Goal: Information Seeking & Learning: Learn about a topic

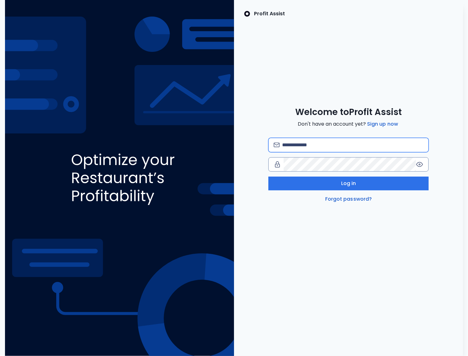
click at [298, 148] on input "email" at bounding box center [353, 145] width 142 height 14
drag, startPoint x: 379, startPoint y: 145, endPoint x: 382, endPoint y: 147, distance: 3.5
click at [379, 145] on input "**********" at bounding box center [353, 145] width 142 height 14
type input "**********"
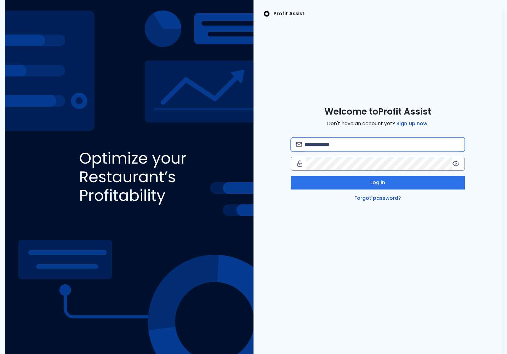
click at [336, 145] on input "email" at bounding box center [381, 145] width 155 height 14
type input "**********"
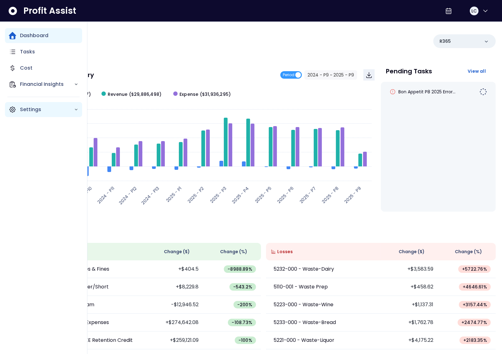
click at [12, 114] on div "Settings" at bounding box center [43, 109] width 77 height 15
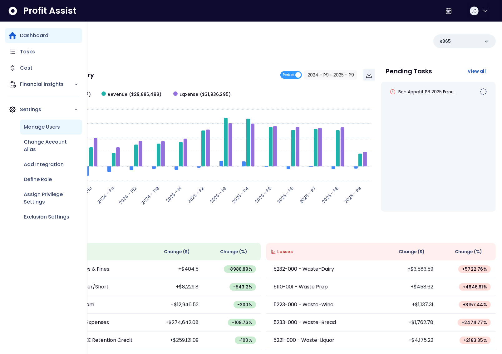
click at [46, 130] on p "Manage Users" at bounding box center [42, 126] width 36 height 7
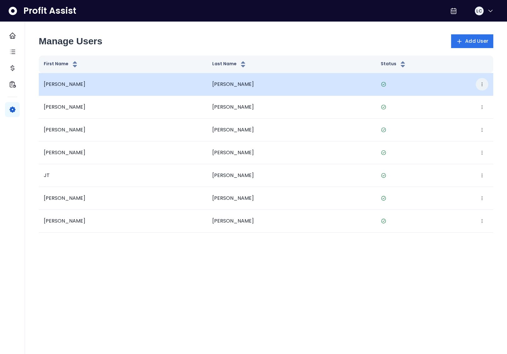
click at [483, 85] on icon "button" at bounding box center [481, 84] width 5 height 5
click at [467, 99] on button "Edit" at bounding box center [452, 103] width 69 height 15
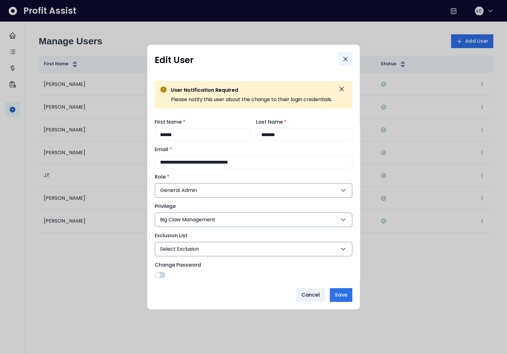
click at [347, 58] on icon "Close" at bounding box center [344, 58] width 7 height 7
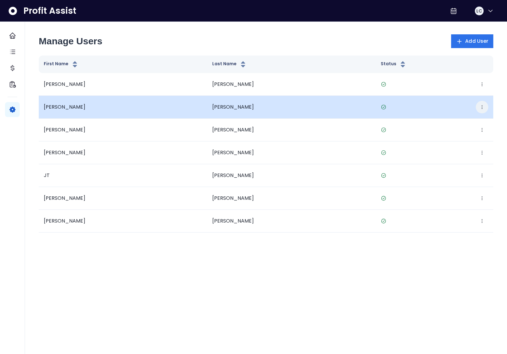
click at [479, 108] on button "button" at bounding box center [481, 107] width 12 height 12
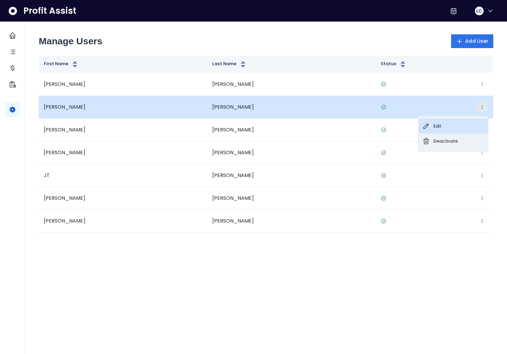
click at [453, 122] on button "Edit" at bounding box center [452, 126] width 69 height 15
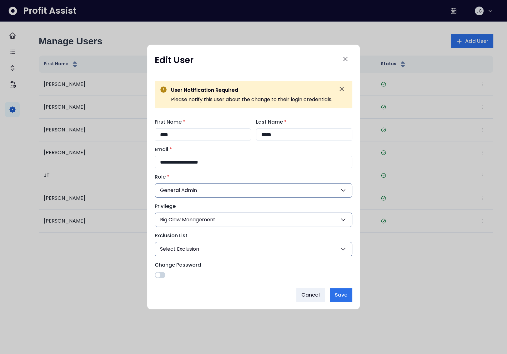
click at [353, 59] on div "**********" at bounding box center [253, 177] width 212 height 265
click at [350, 59] on button "Close" at bounding box center [345, 59] width 14 height 14
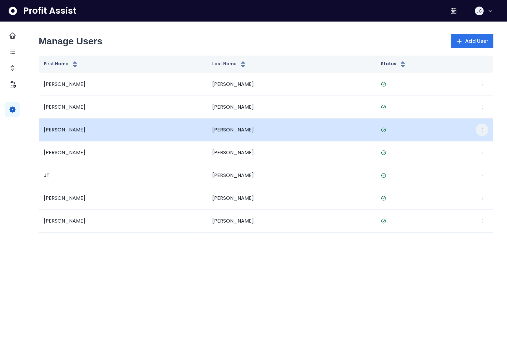
click at [480, 130] on icon "button" at bounding box center [481, 129] width 5 height 5
click at [457, 145] on button "Edit" at bounding box center [452, 149] width 69 height 15
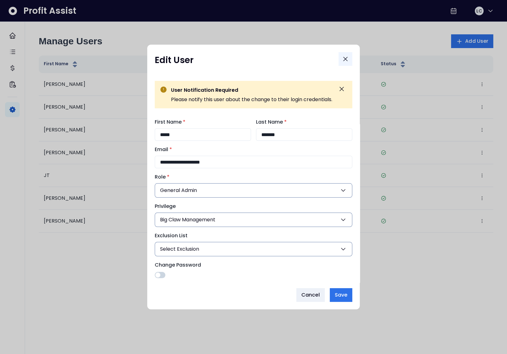
click at [341, 57] on button "Close" at bounding box center [345, 59] width 14 height 14
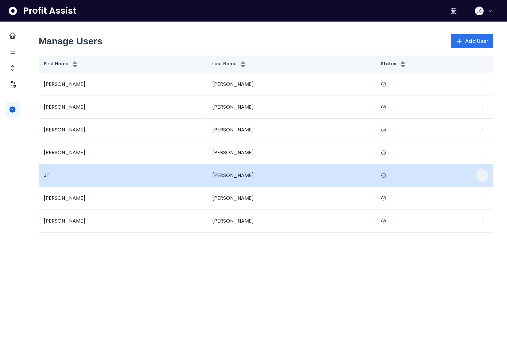
click at [482, 172] on button "button" at bounding box center [481, 175] width 12 height 12
click at [454, 193] on button "Edit" at bounding box center [452, 194] width 69 height 15
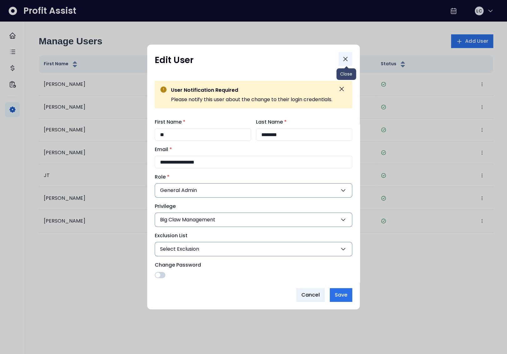
click at [347, 58] on icon "Close" at bounding box center [344, 58] width 7 height 7
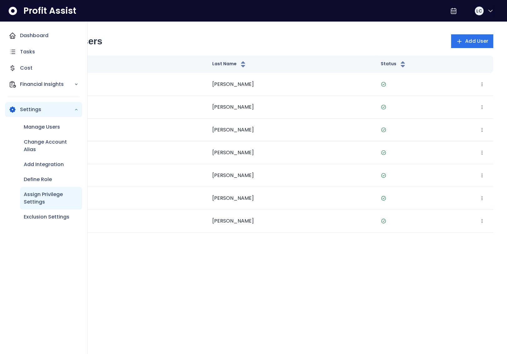
click at [52, 196] on p "Assign Privilege Settings" at bounding box center [51, 198] width 55 height 15
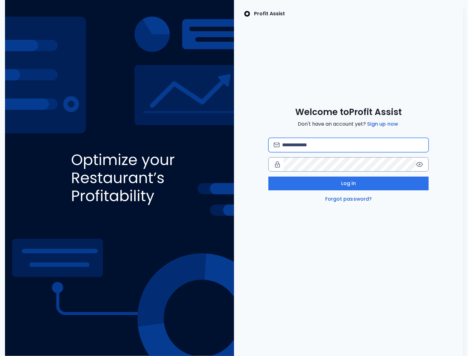
click at [316, 146] on input "email" at bounding box center [353, 145] width 142 height 14
type input "**********"
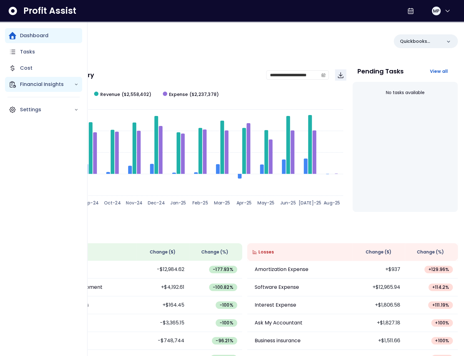
click at [22, 82] on p "Financial Insights" at bounding box center [47, 84] width 54 height 7
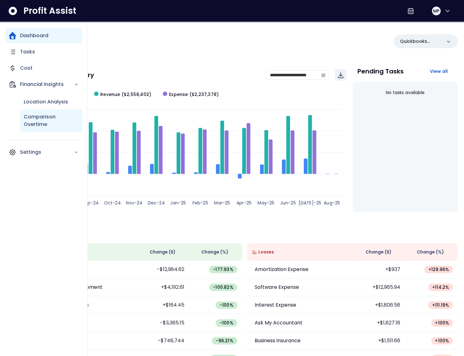
click at [39, 113] on p "Comparison Overtime" at bounding box center [51, 120] width 55 height 15
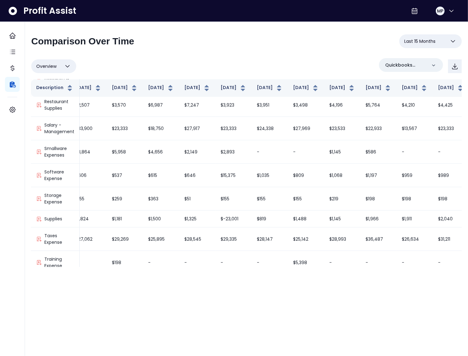
scroll to position [706, 118]
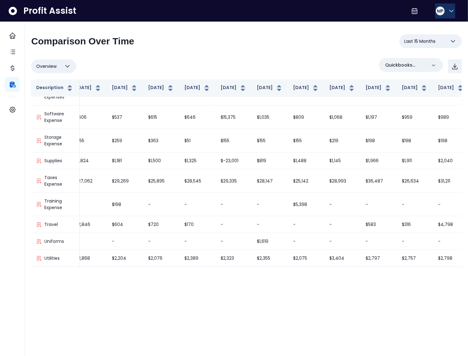
click at [435, 11] on button "MP" at bounding box center [445, 10] width 20 height 15
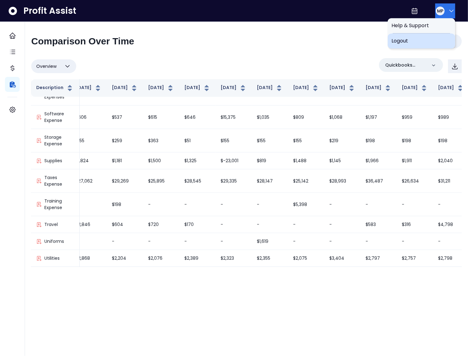
click at [421, 44] on span "Logout" at bounding box center [421, 40] width 60 height 7
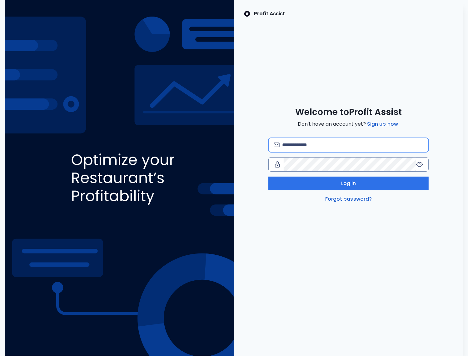
click at [330, 147] on input "email" at bounding box center [353, 145] width 142 height 14
type input "**********"
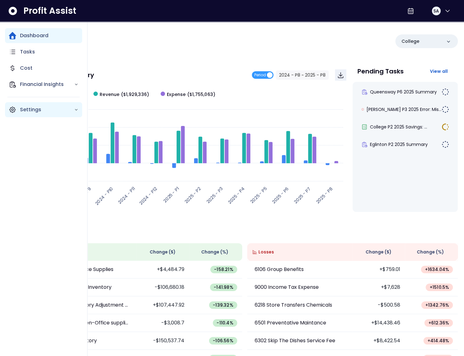
click at [13, 111] on icon "Main navigation" at bounding box center [12, 109] width 7 height 7
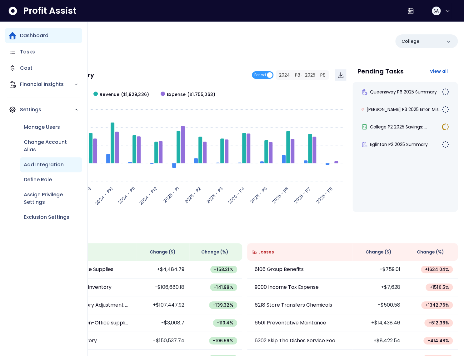
click at [47, 161] on p "Add Integration" at bounding box center [44, 164] width 40 height 7
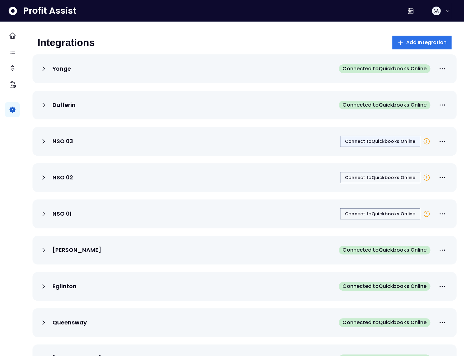
click at [383, 142] on span "Connect to Quickbooks Online" at bounding box center [380, 141] width 70 height 6
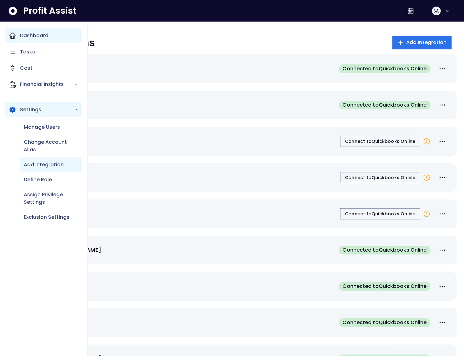
click at [18, 36] on div "Dashboard" at bounding box center [43, 35] width 77 height 15
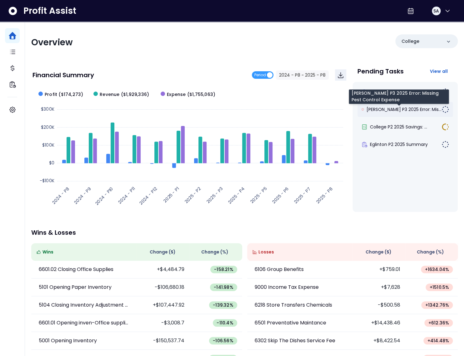
click at [397, 109] on span "Duncan P3 2025 Error: Mis..." at bounding box center [403, 109] width 75 height 6
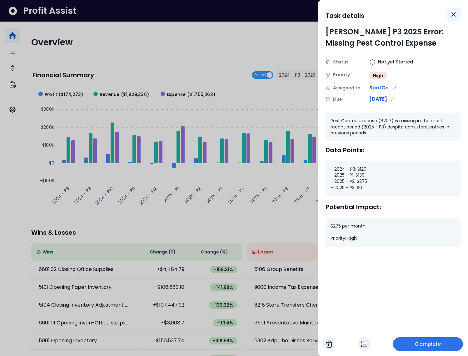
click at [451, 14] on icon "Close" at bounding box center [453, 14] width 7 height 7
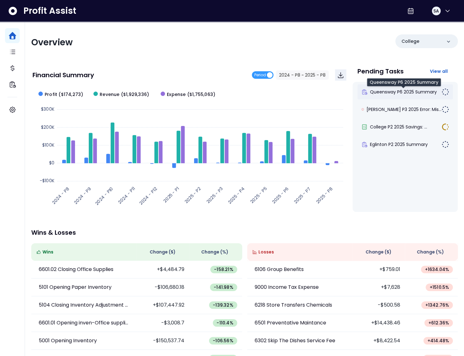
click at [394, 92] on span "Queensway P6 2025 Summary" at bounding box center [403, 92] width 67 height 6
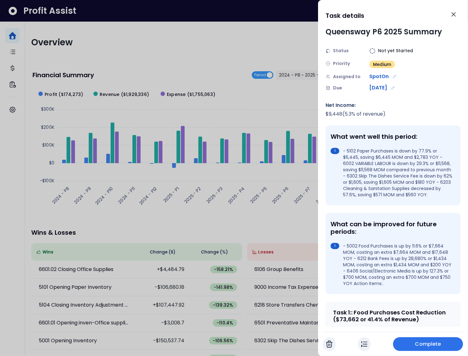
click at [344, 32] on div "Queensway P6 2025 Summary" at bounding box center [384, 31] width 117 height 11
drag, startPoint x: 373, startPoint y: 31, endPoint x: 395, endPoint y: 31, distance: 22.2
click at [395, 31] on div "Queensway P6 2025 Summary" at bounding box center [384, 31] width 117 height 11
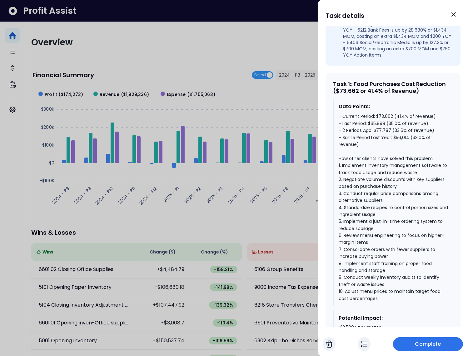
scroll to position [254, 0]
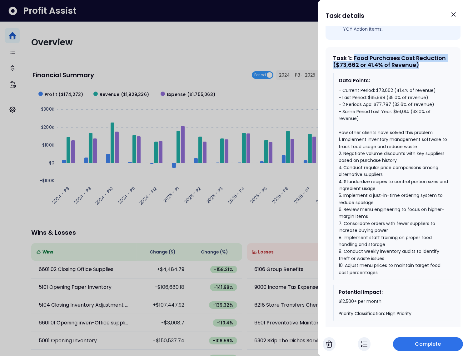
drag, startPoint x: 356, startPoint y: 62, endPoint x: 424, endPoint y: 72, distance: 67.9
click at [424, 68] on div "Task 1 : : Food Purchases Cost Reduction ($73,662 or 41.4% of Revenue)" at bounding box center [393, 61] width 120 height 13
click at [397, 109] on div "- Current Period: $73,662 (41.4% of revenue) - Last Period: $65,998 (35.0% of r…" at bounding box center [393, 181] width 109 height 189
click at [393, 104] on div "- Current Period: $73,662 (41.4% of revenue) - Last Period: $65,998 (35.0% of r…" at bounding box center [393, 181] width 109 height 189
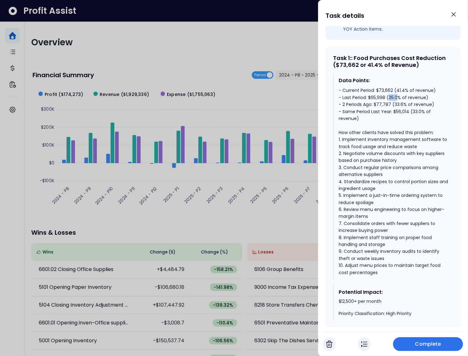
click at [393, 104] on div "- Current Period: $73,662 (41.4% of revenue) - Last Period: $65,998 (35.0% of r…" at bounding box center [393, 181] width 109 height 189
click at [400, 95] on div "- Current Period: $73,662 (41.4% of revenue) - Last Period: $65,998 (35.0% of r…" at bounding box center [393, 181] width 109 height 189
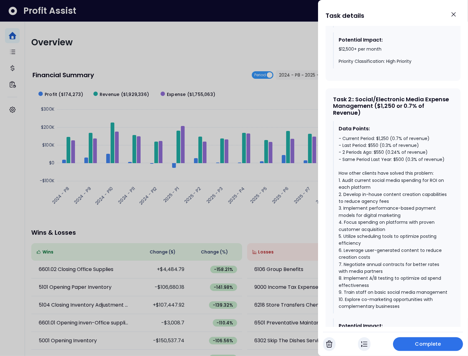
scroll to position [510, 0]
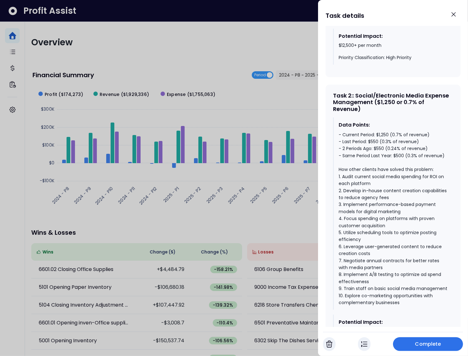
click at [398, 161] on div "- Current Period: $1,250 (0.7% of revenue) - Last Period: $550 (0.3% of revenue…" at bounding box center [393, 218] width 109 height 175
click at [382, 154] on div "- Current Period: $1,250 (0.7% of revenue) - Last Period: $550 (0.3% of revenue…" at bounding box center [393, 218] width 109 height 175
click at [383, 140] on div "- Current Period: $1,250 (0.7% of revenue) - Last Period: $550 (0.3% of revenue…" at bounding box center [393, 218] width 109 height 175
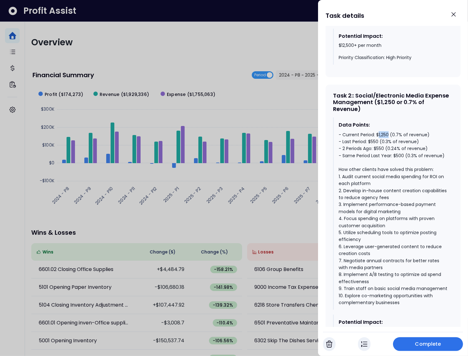
click at [383, 140] on div "- Current Period: $1,250 (0.7% of revenue) - Last Period: $550 (0.3% of revenue…" at bounding box center [393, 218] width 109 height 175
drag, startPoint x: 393, startPoint y: 140, endPoint x: 425, endPoint y: 139, distance: 31.9
click at [425, 139] on div "- Current Period: $1,250 (0.7% of revenue) - Last Period: $550 (0.3% of revenue…" at bounding box center [393, 218] width 109 height 175
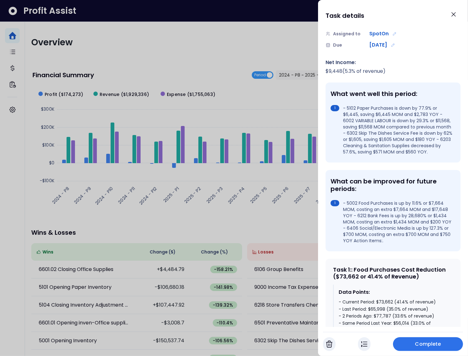
scroll to position [0, 0]
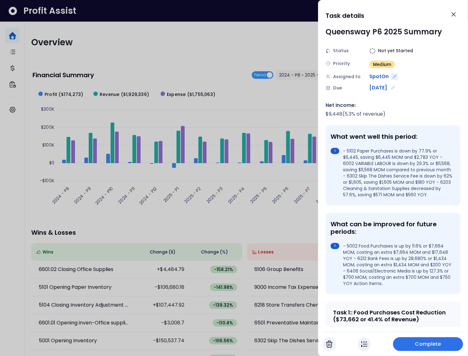
click at [395, 76] on icon "Edit assignment" at bounding box center [394, 76] width 4 height 4
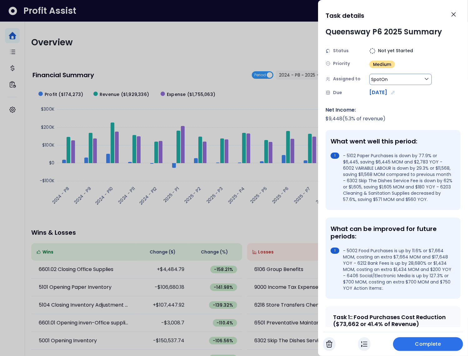
click at [392, 79] on button "SpotOn" at bounding box center [400, 79] width 62 height 11
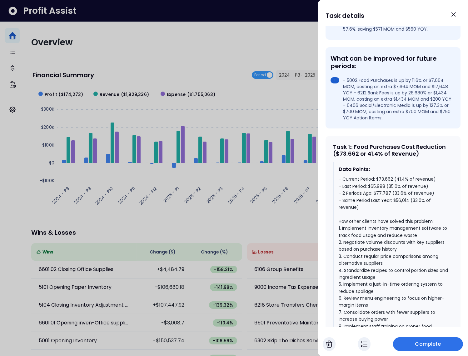
scroll to position [274, 0]
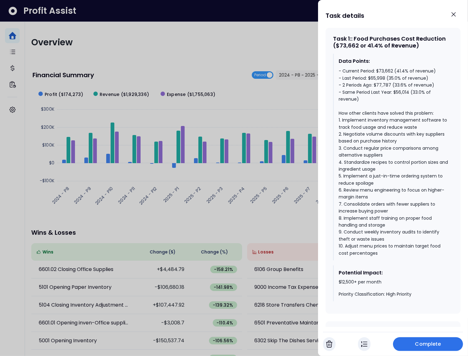
click at [251, 46] on div at bounding box center [234, 178] width 468 height 356
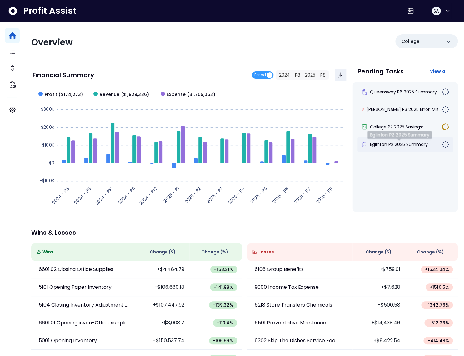
click at [412, 142] on span "Eglinton P2 2025 Summary" at bounding box center [399, 144] width 58 height 6
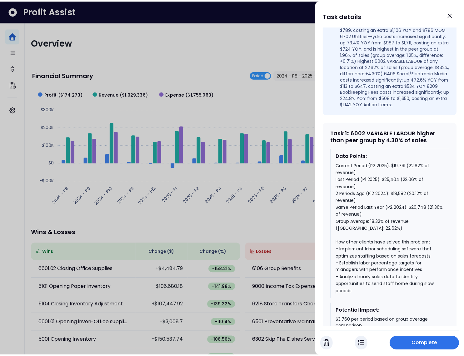
scroll to position [301, 0]
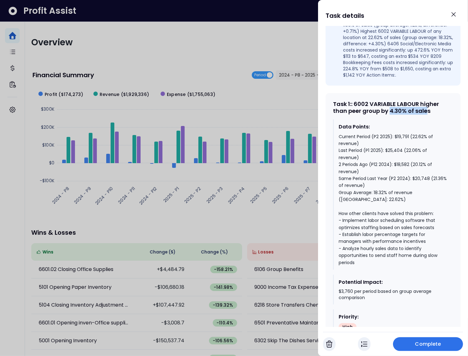
drag, startPoint x: 391, startPoint y: 123, endPoint x: 427, endPoint y: 123, distance: 36.6
click at [427, 114] on div "Task 1 : : 6002 VARIABLE LABOUR higher than peer group by 4.30% of sales" at bounding box center [393, 107] width 120 height 13
drag, startPoint x: 375, startPoint y: 205, endPoint x: 412, endPoint y: 206, distance: 37.2
click at [412, 206] on div "Current Period (P2 2025): $19,791 (22.62% of revenue) Last Period (P1 2025): $2…" at bounding box center [393, 199] width 109 height 133
click at [417, 177] on div "Current Period (P2 2025): $19,791 (22.62% of revenue) Last Period (P1 2025): $2…" at bounding box center [393, 199] width 109 height 133
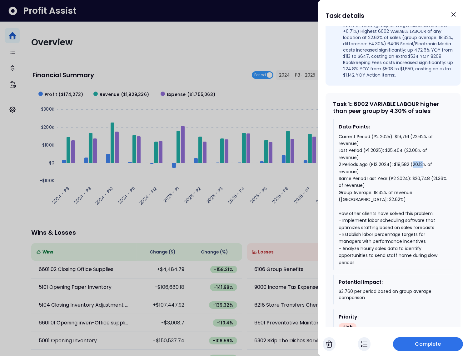
click at [417, 177] on div "Current Period (P2 2025): $19,791 (22.62% of revenue) Last Period (P1 2025): $2…" at bounding box center [393, 199] width 109 height 133
click at [409, 163] on div "Current Period (P2 2025): $19,791 (22.62% of revenue) Last Period (P1 2025): $2…" at bounding box center [393, 199] width 109 height 133
click at [415, 149] on div "Current Period (P2 2025): $19,791 (22.62% of revenue) Last Period (P1 2025): $2…" at bounding box center [393, 199] width 109 height 133
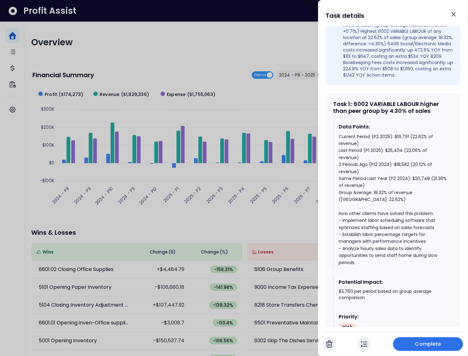
click at [397, 234] on div "Current Period (P2 2025): $19,791 (22.62% of revenue) Last Period (P1 2025): $2…" at bounding box center [393, 199] width 109 height 133
click at [275, 225] on div at bounding box center [234, 178] width 468 height 356
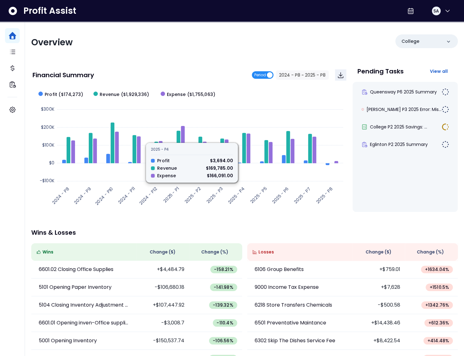
click at [263, 74] on span "Period" at bounding box center [260, 74] width 12 height 7
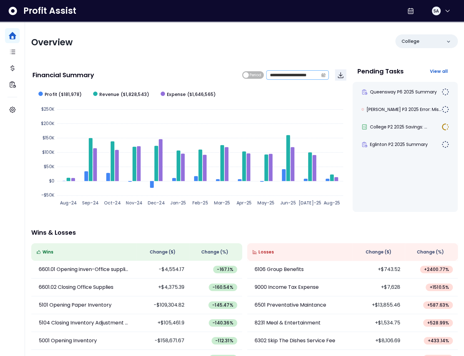
click at [323, 75] on icon "calendar" at bounding box center [323, 75] width 4 height 4
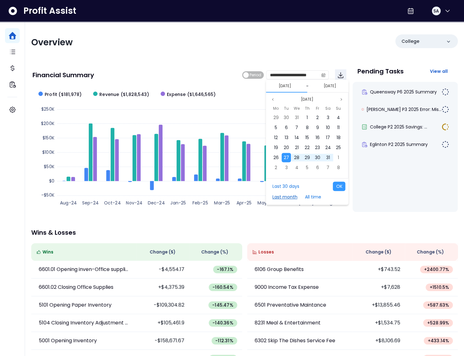
click at [284, 196] on button "Last month" at bounding box center [284, 196] width 31 height 9
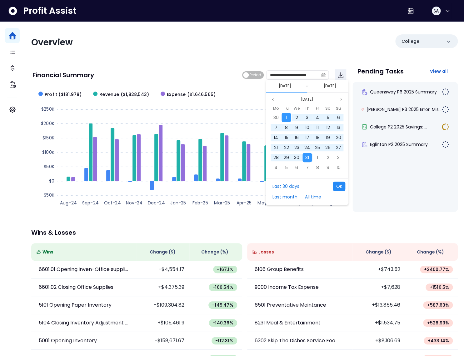
click at [336, 186] on button "OK" at bounding box center [339, 185] width 12 height 9
type input "**********"
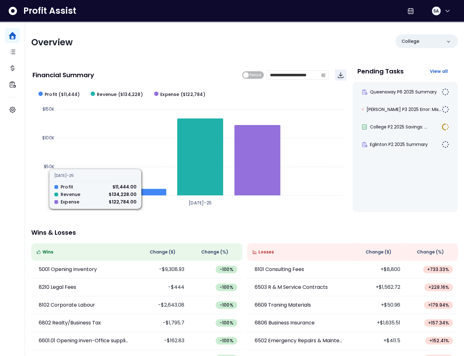
click at [374, 250] on span "Change ( $ )" at bounding box center [378, 252] width 26 height 7
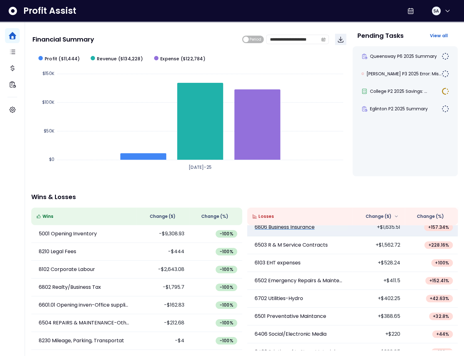
scroll to position [43, 0]
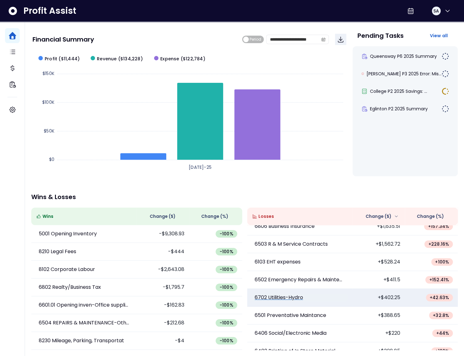
click at [297, 297] on p "6702 Utilities-Hydro" at bounding box center [279, 297] width 48 height 7
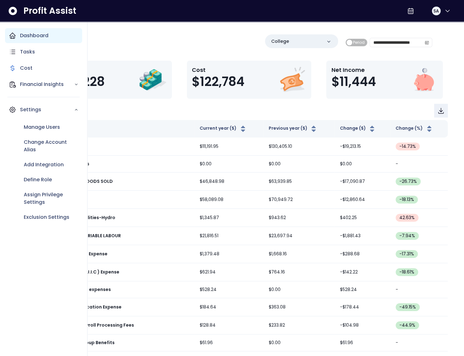
click at [12, 38] on icon "Main navigation" at bounding box center [12, 35] width 7 height 7
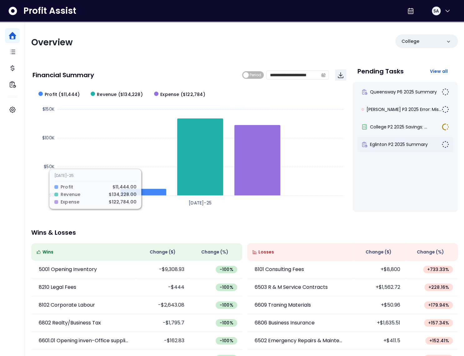
click at [367, 143] on div "Eglinton P2 2025 Summary" at bounding box center [401, 144] width 80 height 6
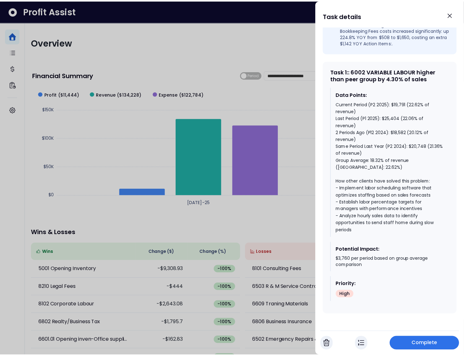
scroll to position [291, 0]
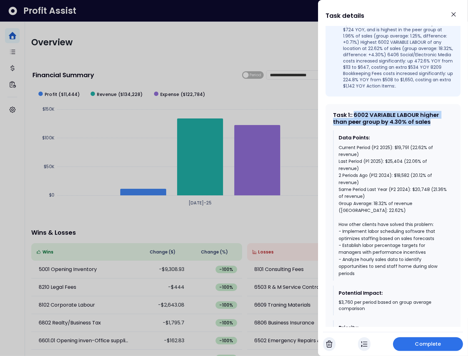
drag, startPoint x: 434, startPoint y: 135, endPoint x: 355, endPoint y: 129, distance: 78.7
click at [355, 125] on div "Task 1 : : 6002 VARIABLE LABOUR higher than peer group by 4.30% of sales" at bounding box center [393, 118] width 120 height 13
click at [401, 125] on div "Task 1 : : 6002 VARIABLE LABOUR higher than peer group by 4.30% of sales" at bounding box center [393, 118] width 120 height 13
click at [395, 125] on div "Task 1 : : 6002 VARIABLE LABOUR higher than peer group by 4.30% of sales" at bounding box center [393, 118] width 120 height 13
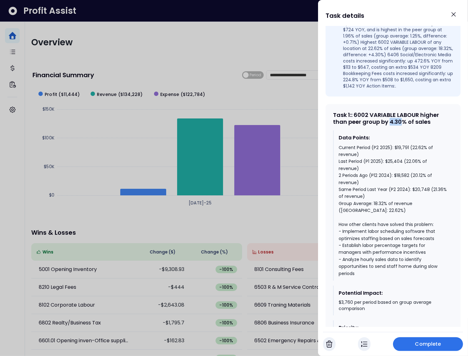
click at [395, 125] on div "Task 1 : : 6002 VARIABLE LABOUR higher than peer group by 4.30% of sales" at bounding box center [393, 118] width 120 height 13
drag, startPoint x: 405, startPoint y: 172, endPoint x: 405, endPoint y: 176, distance: 4.4
click at [405, 172] on div "Current Period (P2 2025): $19,791 (22.62% of revenue) Last Period (P1 2025): $2…" at bounding box center [393, 210] width 109 height 133
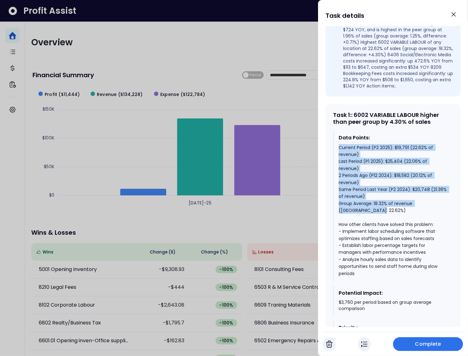
drag, startPoint x: 369, startPoint y: 220, endPoint x: 340, endPoint y: 157, distance: 69.2
click at [340, 157] on div "Current Period (P2 2025): $19,791 (22.62% of revenue) Last Period (P1 2025): $2…" at bounding box center [393, 210] width 109 height 133
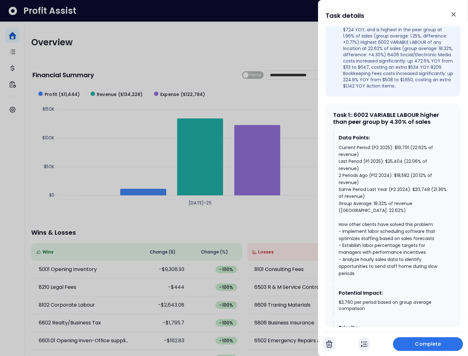
click at [94, 223] on div at bounding box center [234, 178] width 468 height 356
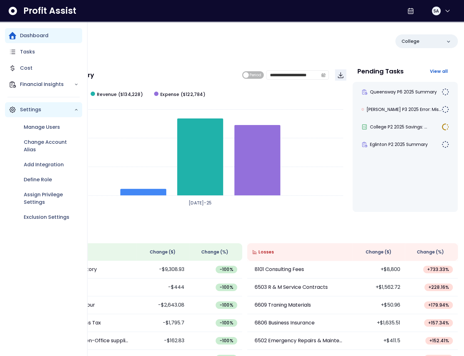
click at [13, 112] on icon "Main navigation" at bounding box center [12, 109] width 7 height 7
click at [16, 112] on icon "Main navigation" at bounding box center [12, 109] width 7 height 7
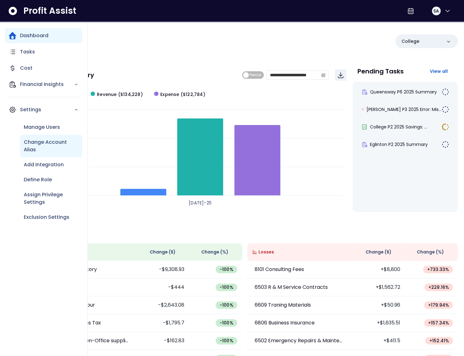
click at [44, 143] on p "Change Account Alias" at bounding box center [51, 145] width 55 height 15
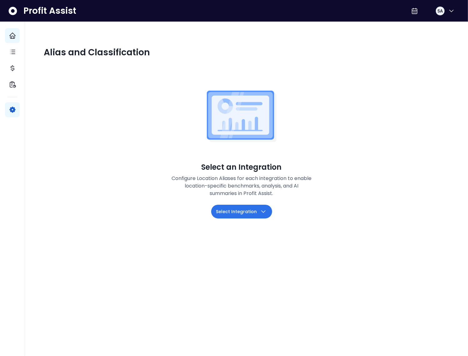
click at [246, 208] on span "Select Integration" at bounding box center [236, 211] width 41 height 7
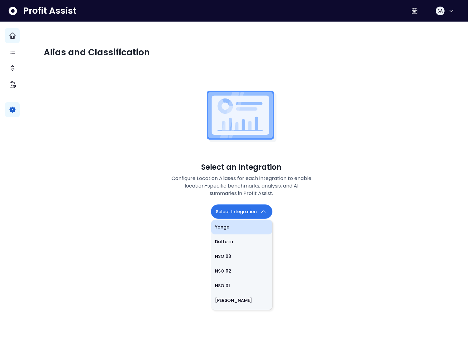
click at [237, 220] on li "Yonge" at bounding box center [241, 227] width 61 height 15
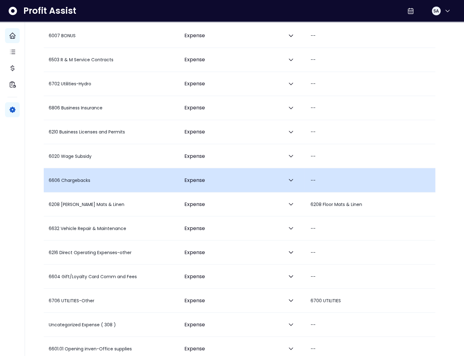
scroll to position [1416, 0]
